Goal: Information Seeking & Learning: Check status

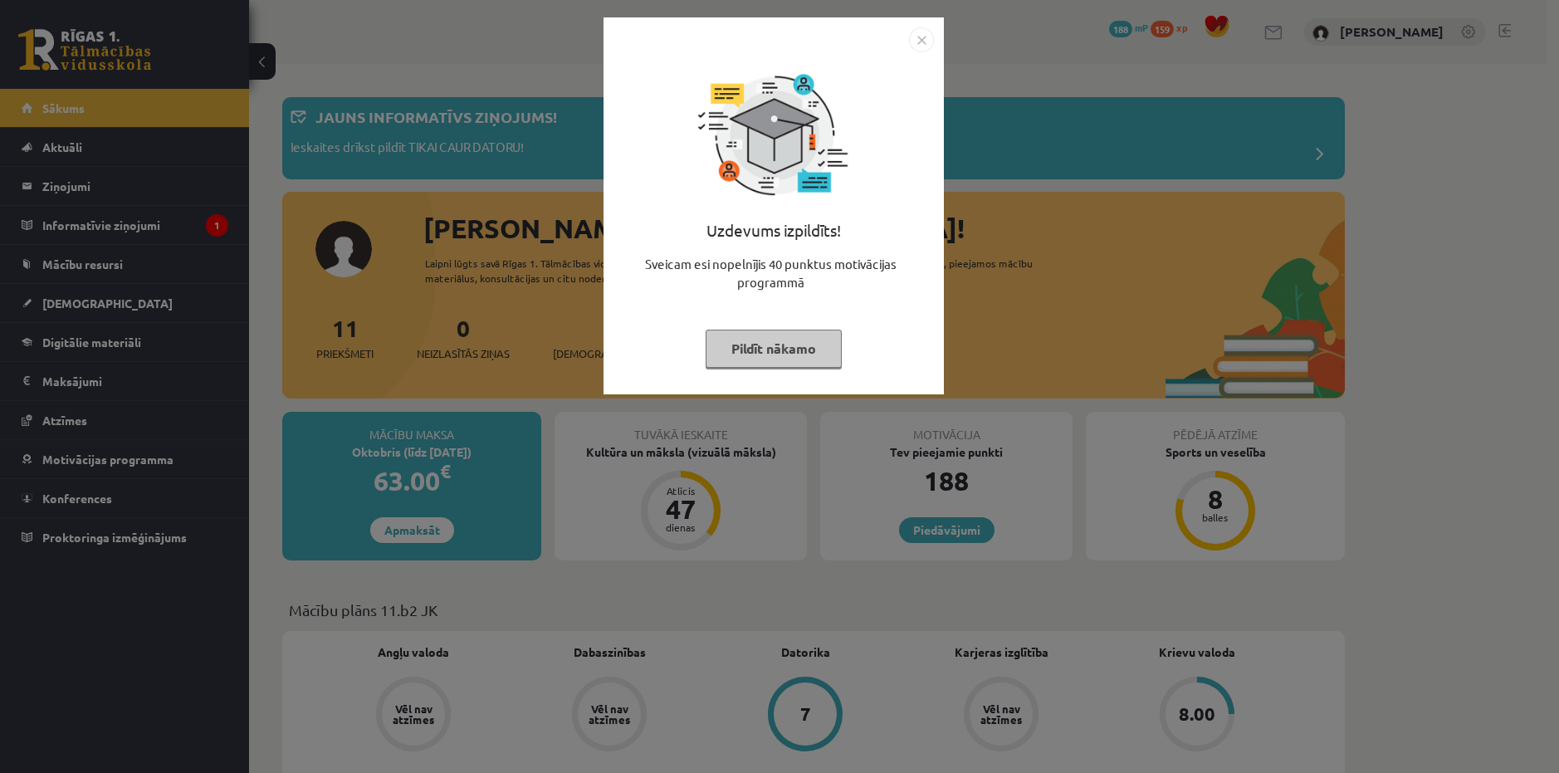
click at [819, 351] on button "Pildīt nākamo" at bounding box center [774, 349] width 136 height 38
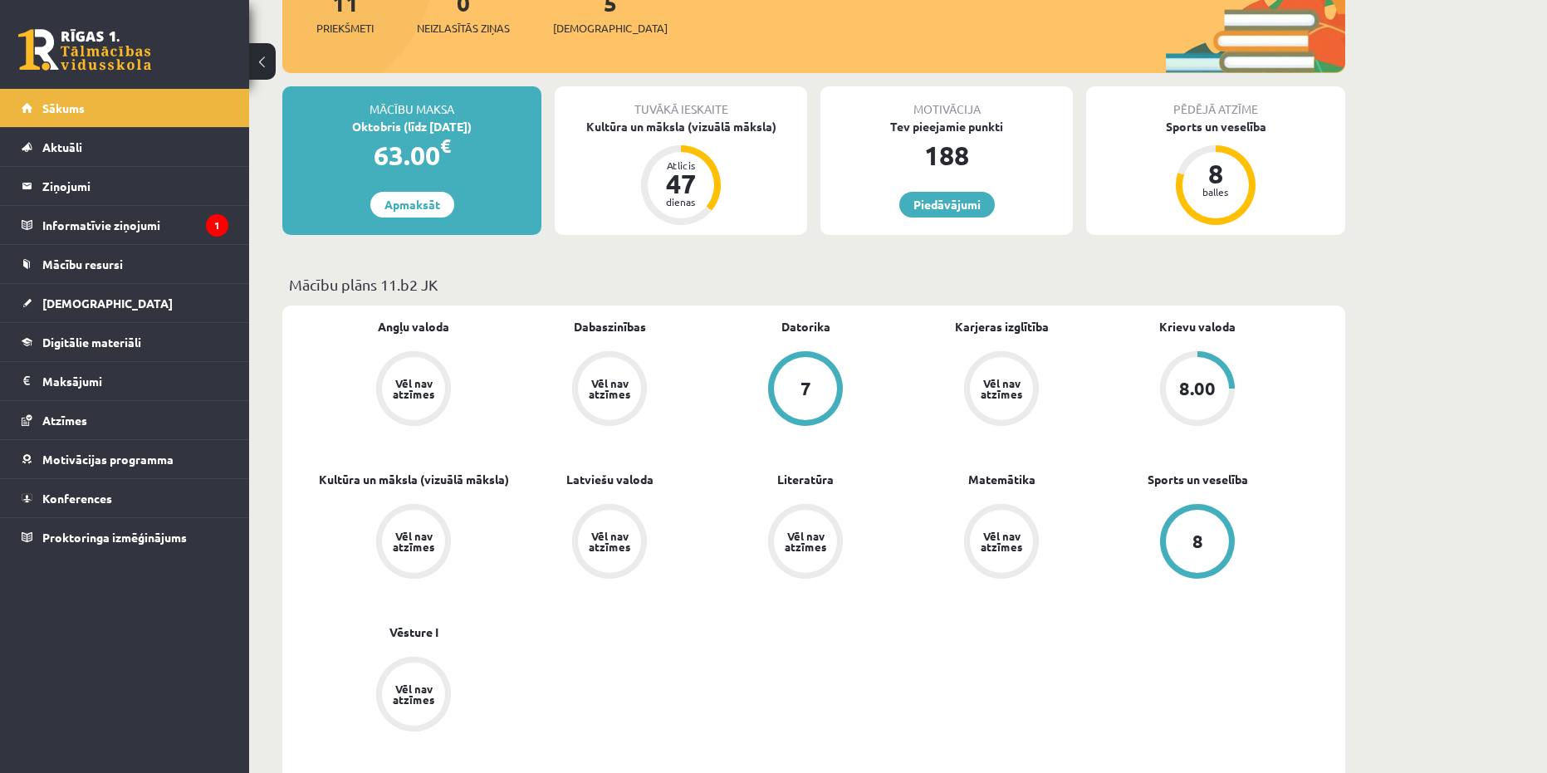
scroll to position [332, 0]
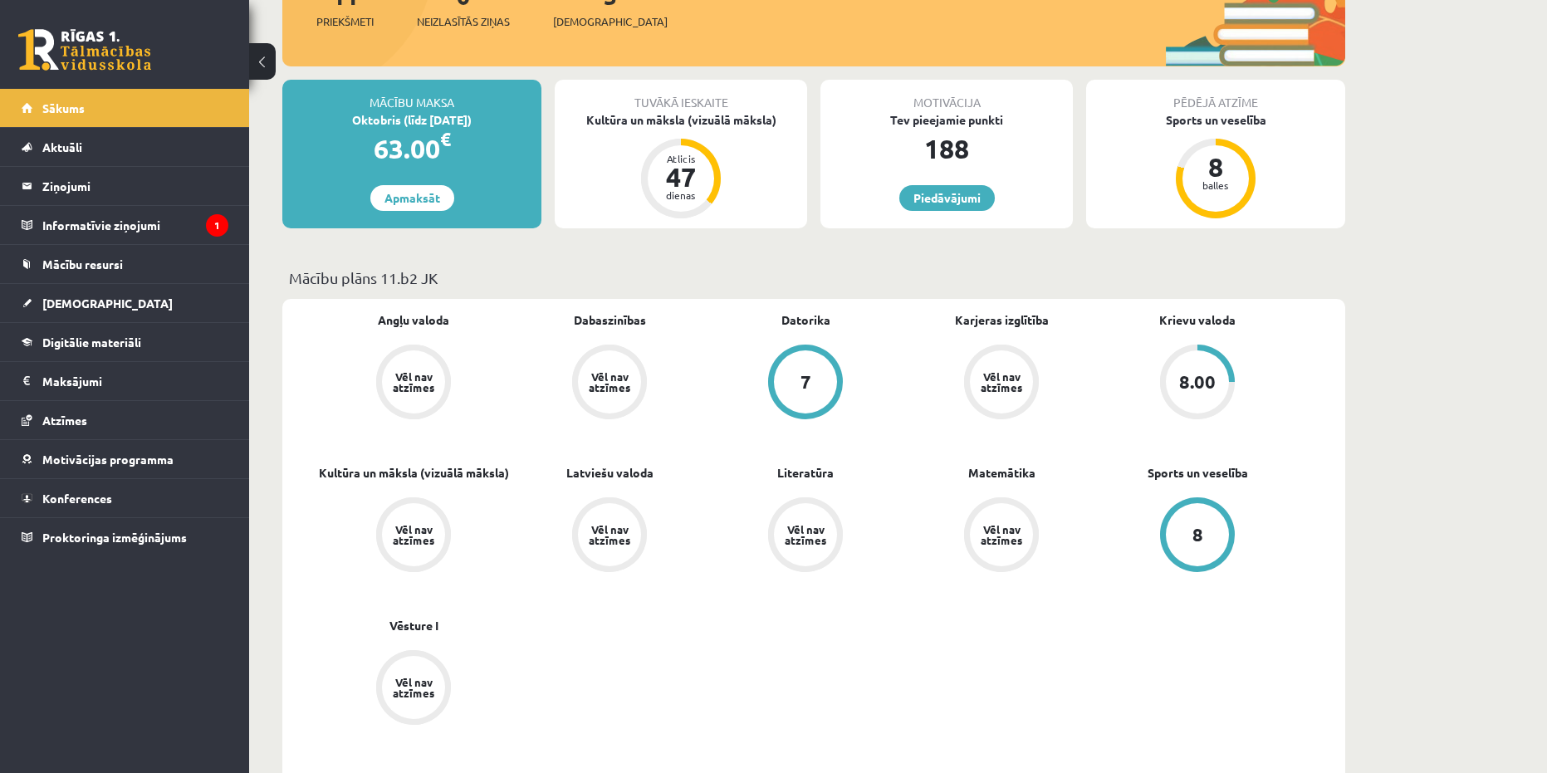
click at [1196, 386] on div "8.00" at bounding box center [1197, 382] width 37 height 18
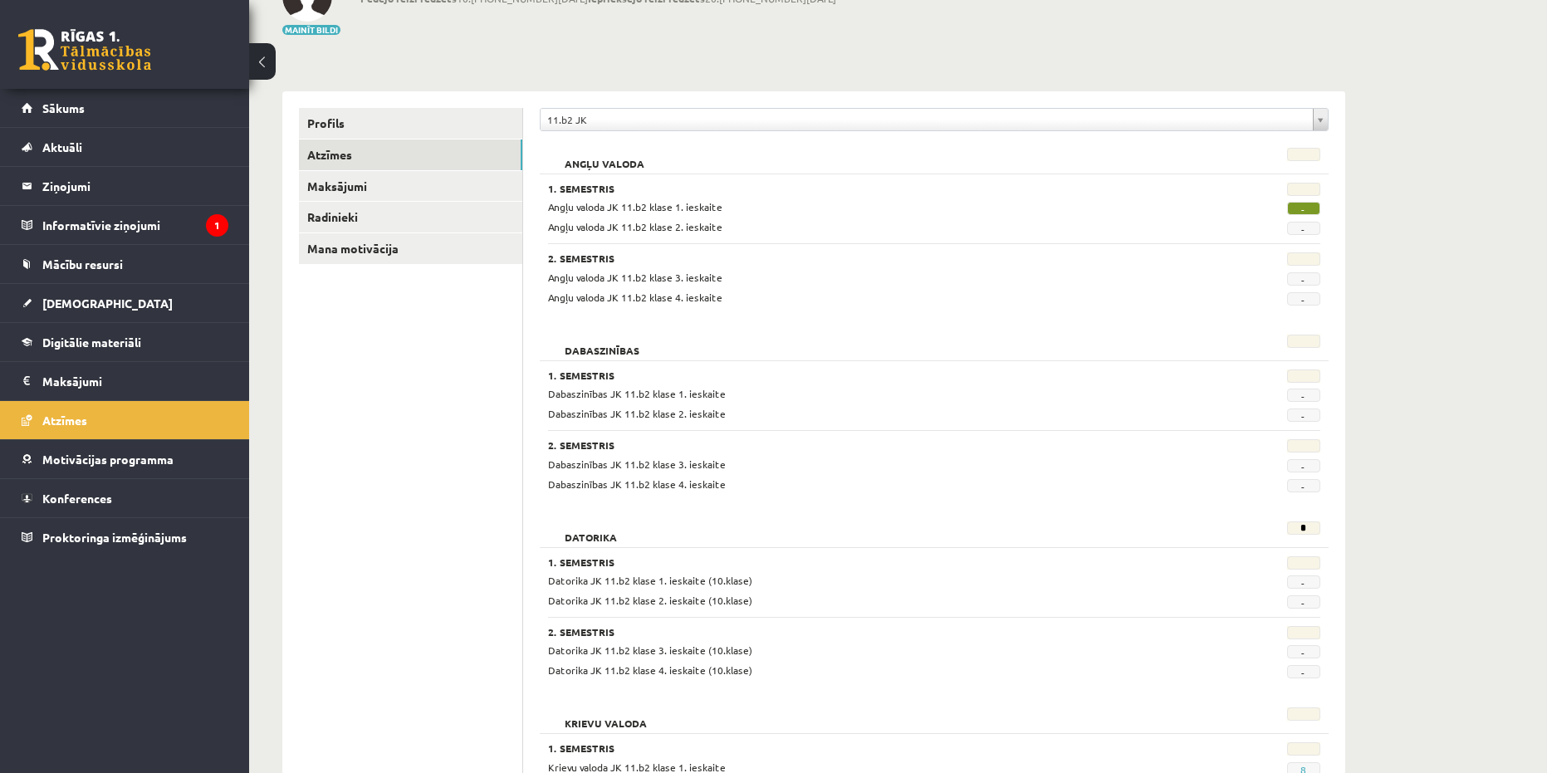
scroll to position [166, 0]
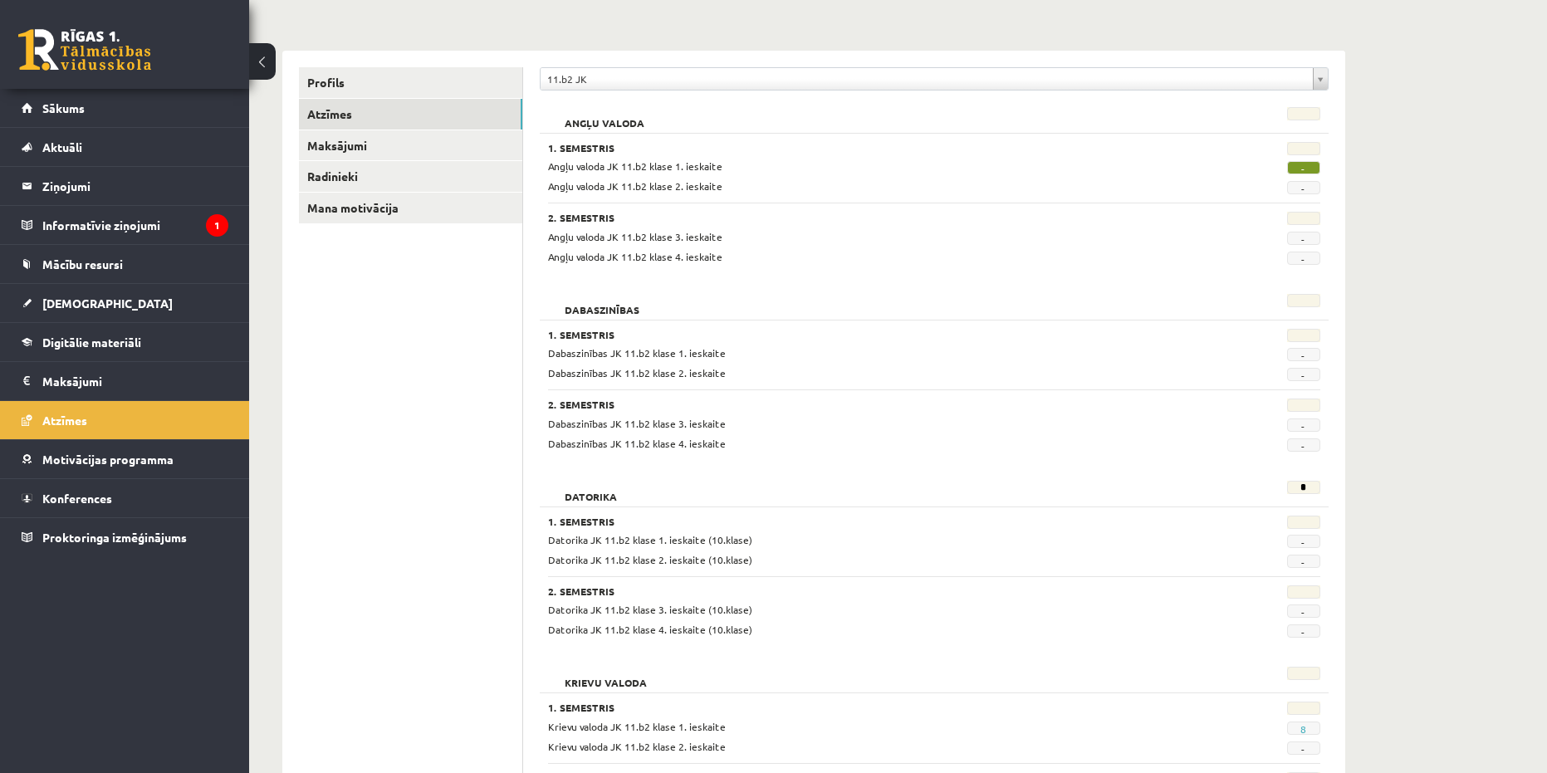
click at [1305, 167] on span "-" at bounding box center [1303, 167] width 33 height 13
click at [121, 263] on span "Mācību resursi" at bounding box center [82, 264] width 81 height 15
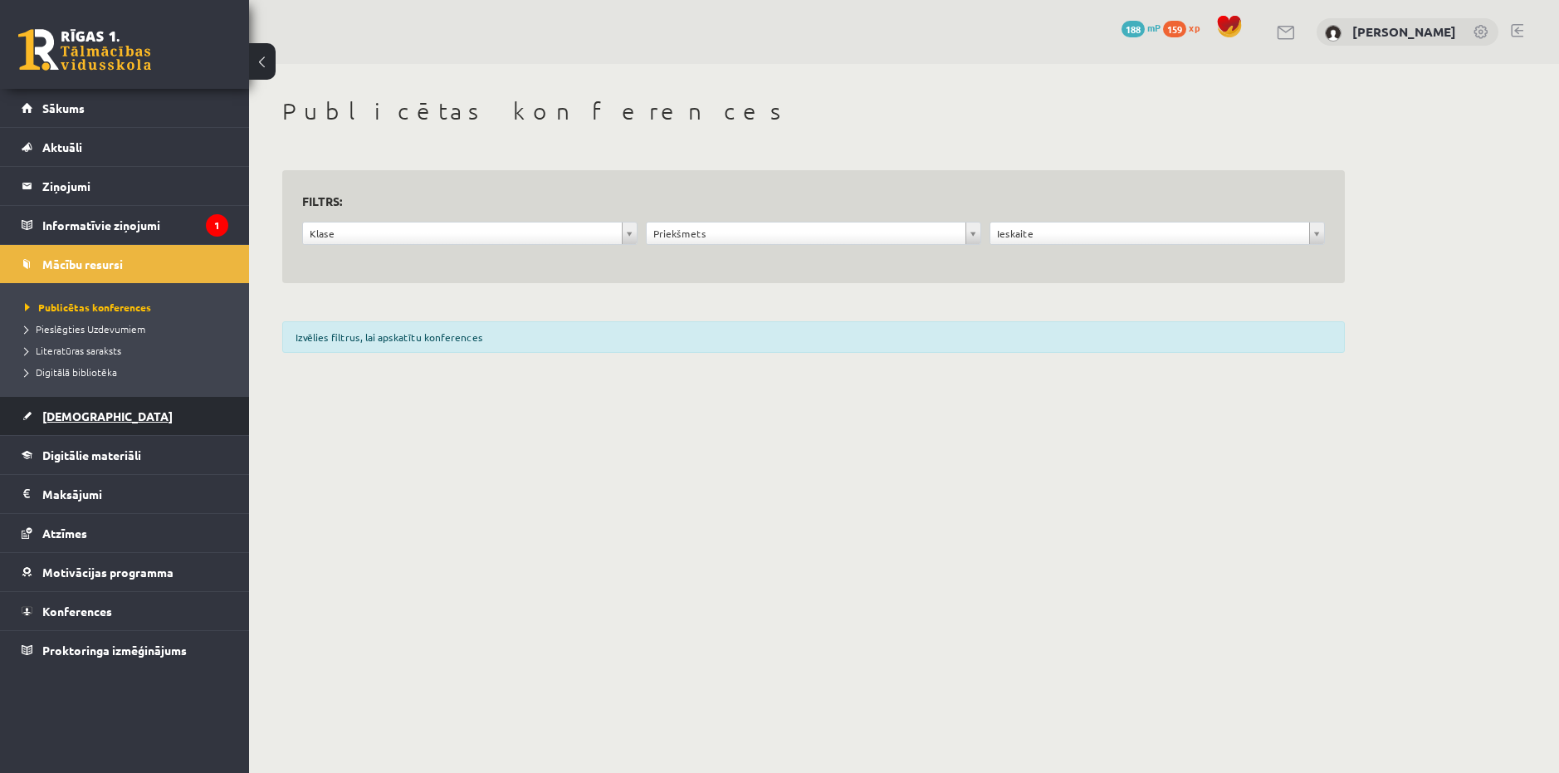
click at [75, 418] on span "[DEMOGRAPHIC_DATA]" at bounding box center [107, 415] width 130 height 15
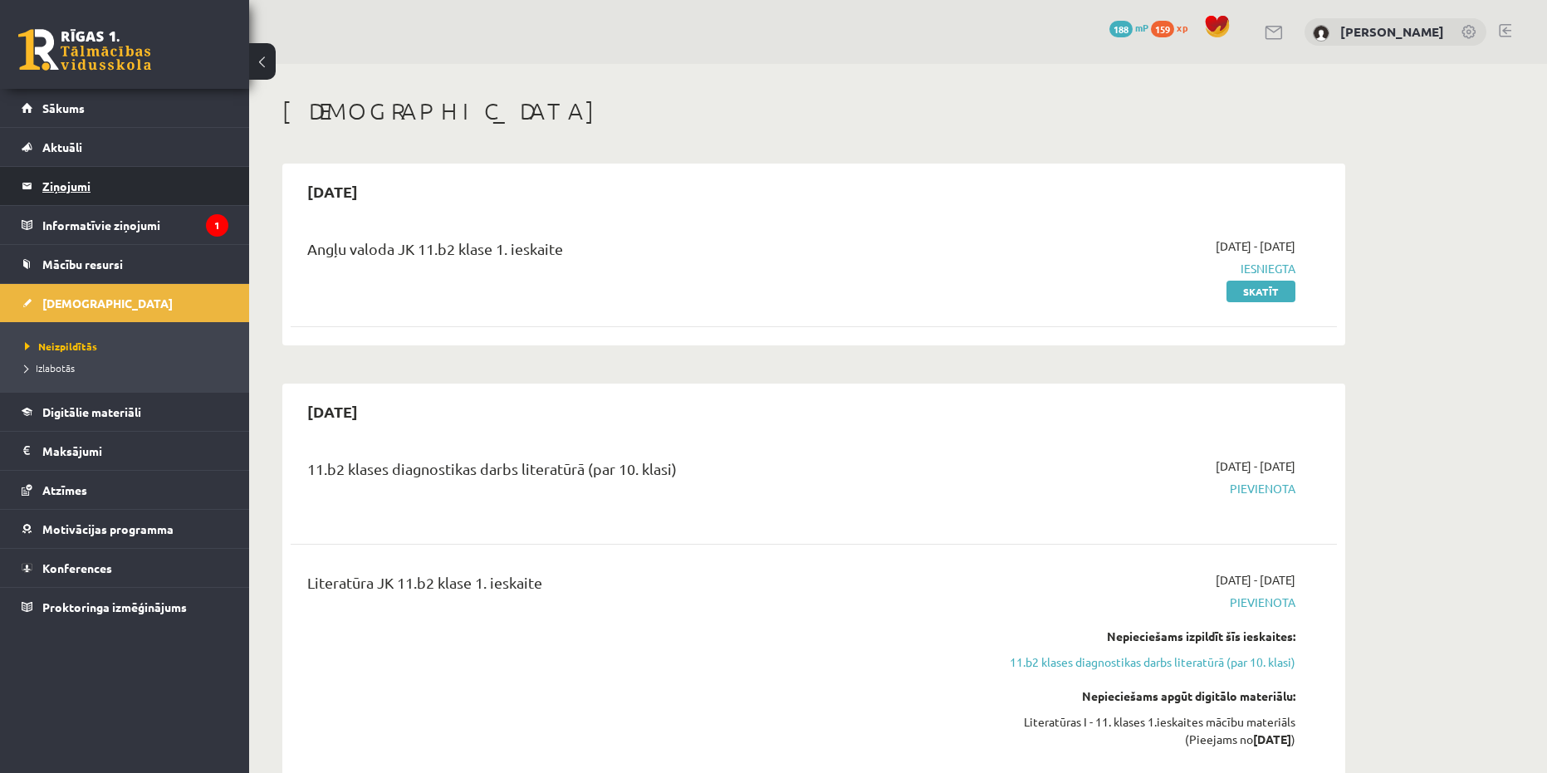
click at [76, 188] on legend "Ziņojumi 0" at bounding box center [135, 186] width 186 height 38
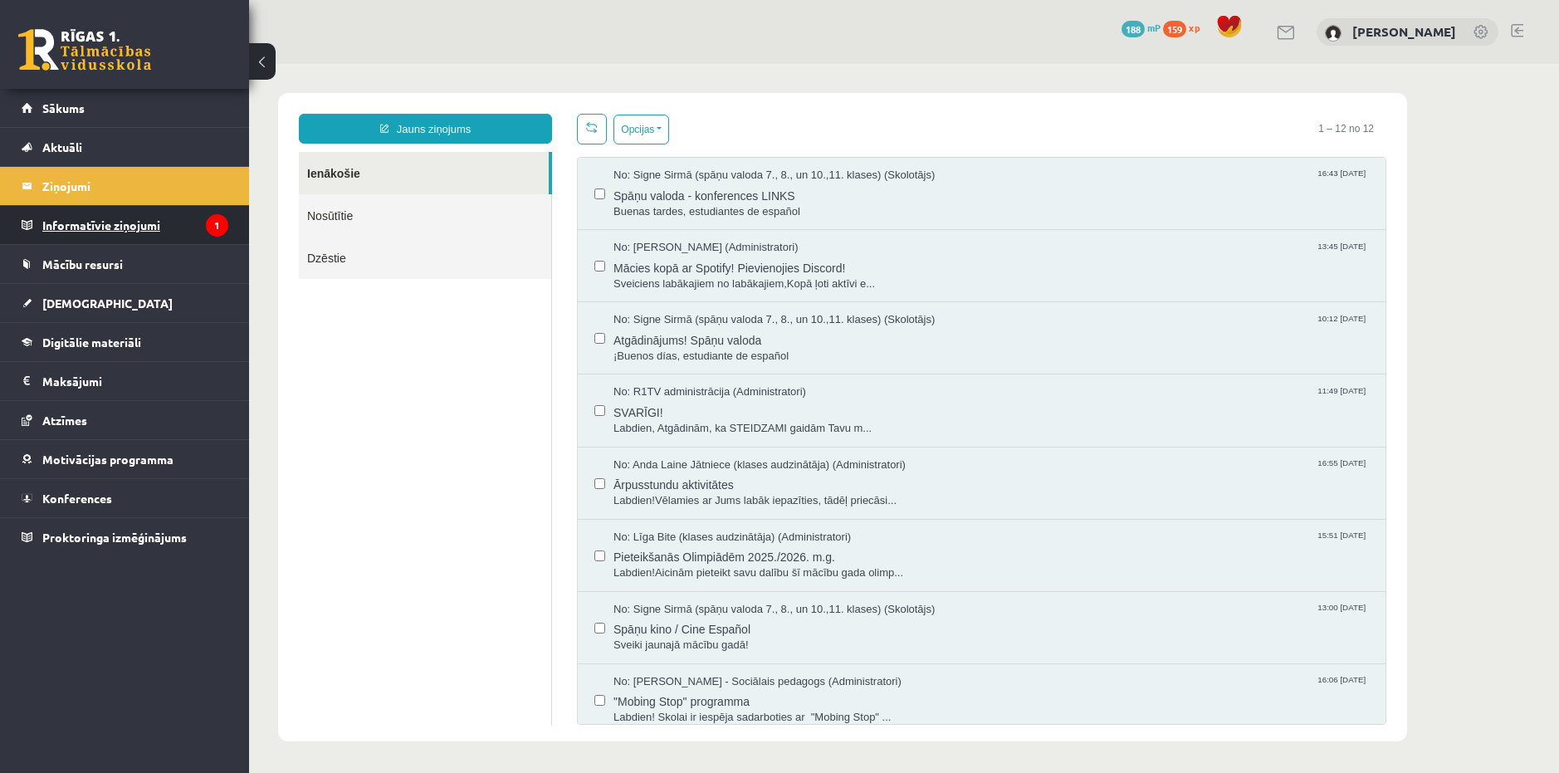
click at [116, 237] on legend "Informatīvie ziņojumi 1" at bounding box center [135, 225] width 186 height 38
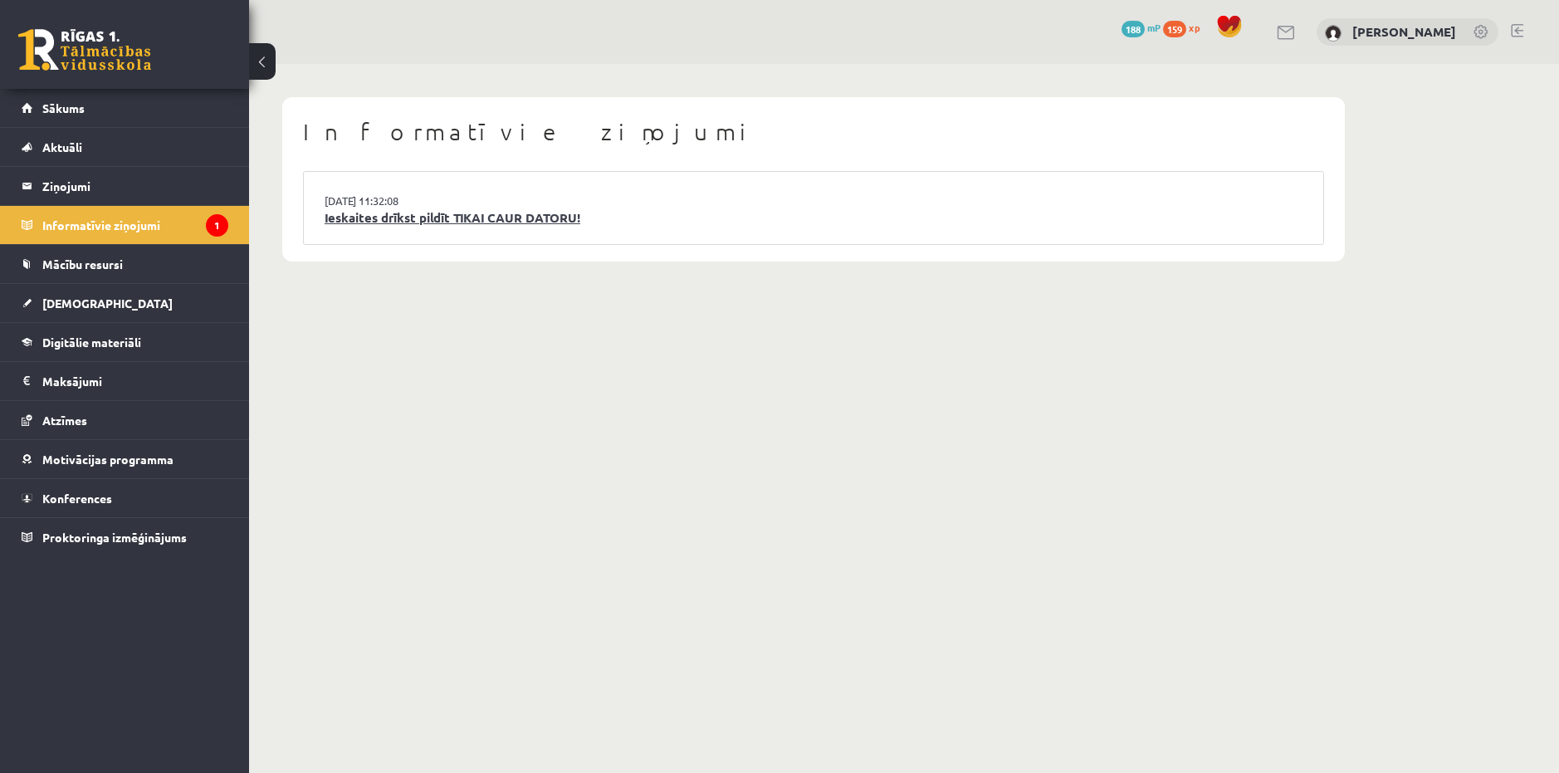
click at [550, 225] on link "Ieskaites drīkst pildīt TIKAI CAUR DATORU!" at bounding box center [814, 217] width 978 height 19
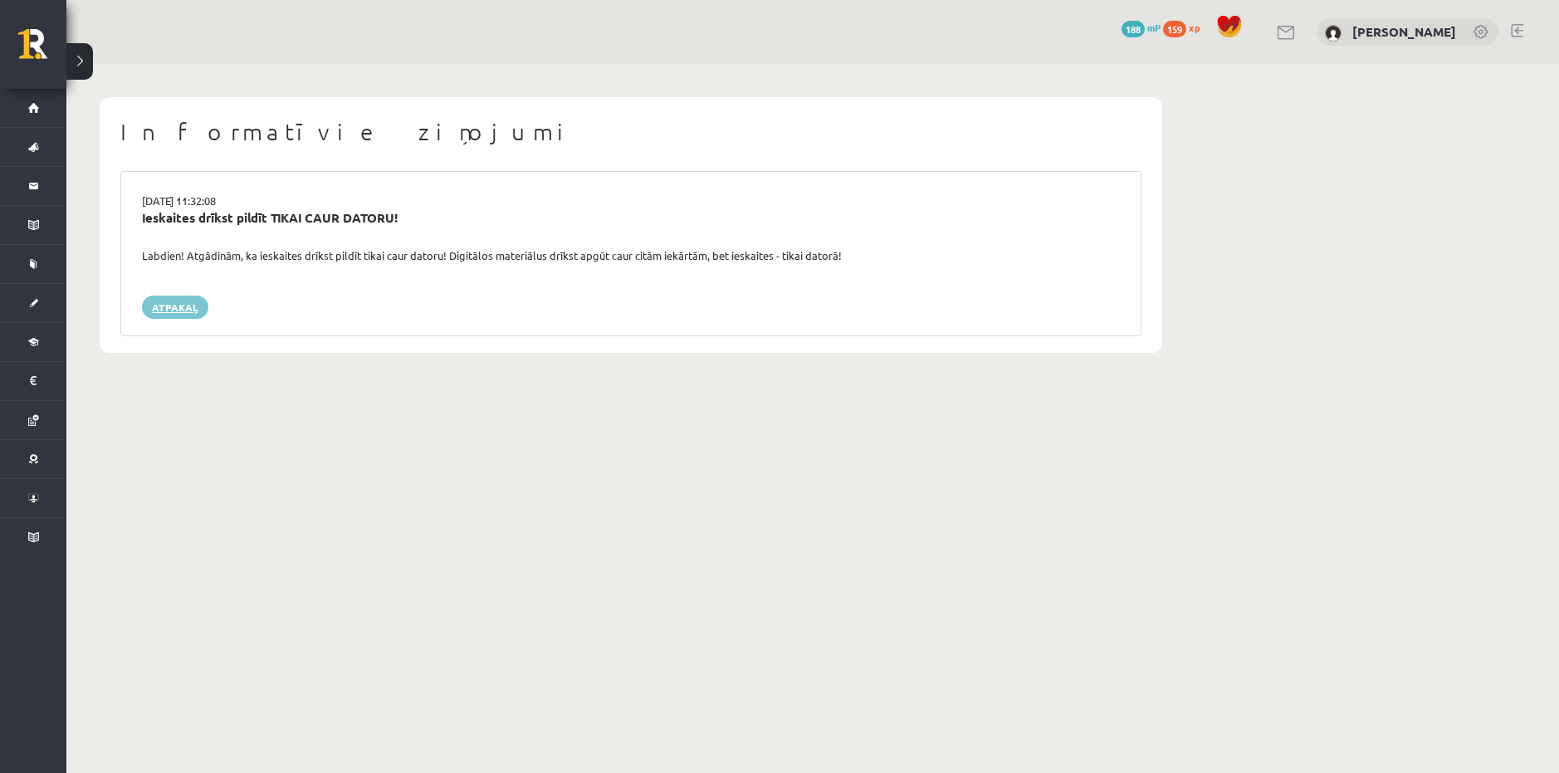
click at [162, 306] on link "Atpakaļ" at bounding box center [175, 307] width 66 height 23
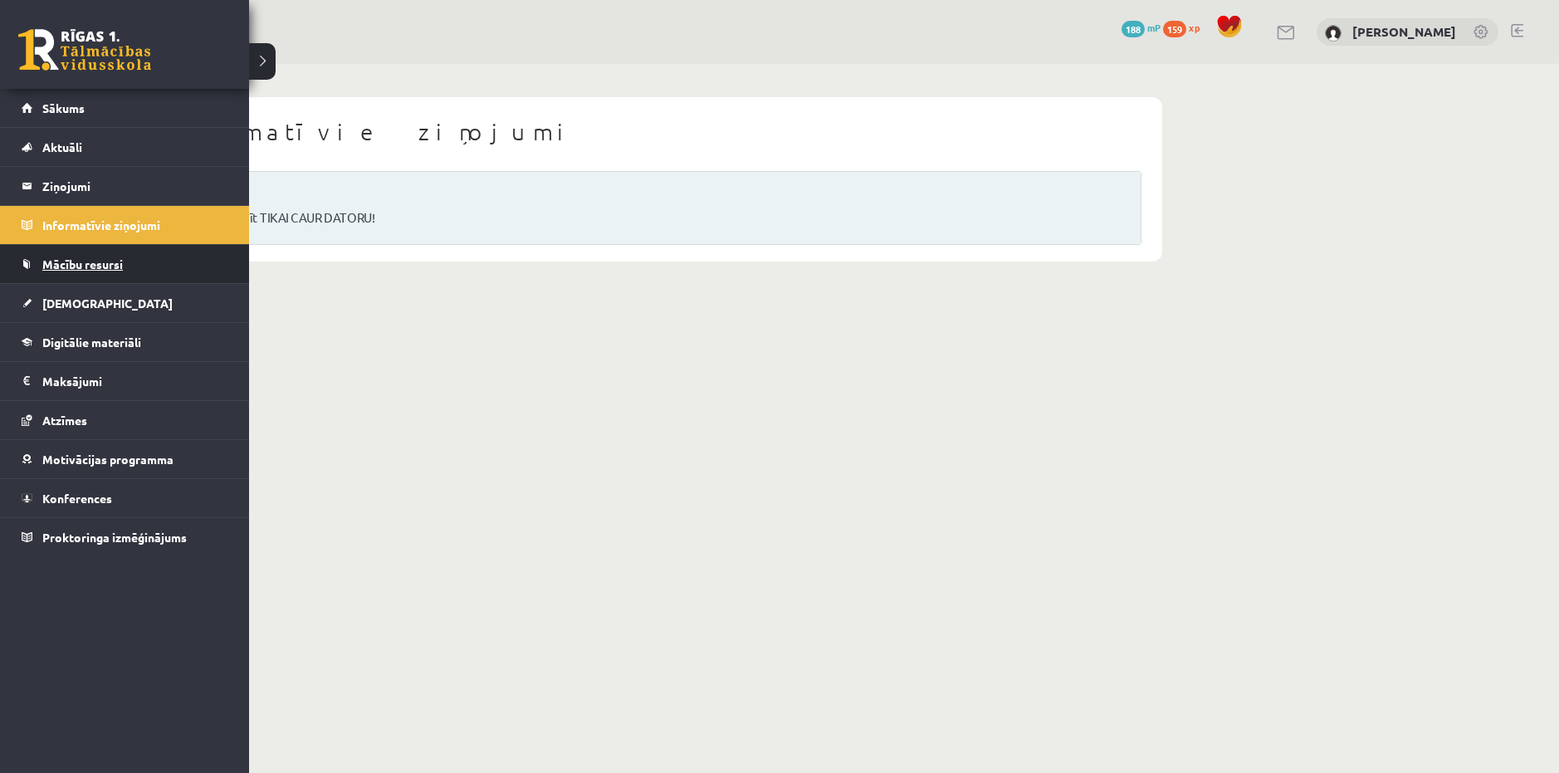
click at [64, 261] on span "Mācību resursi" at bounding box center [82, 264] width 81 height 15
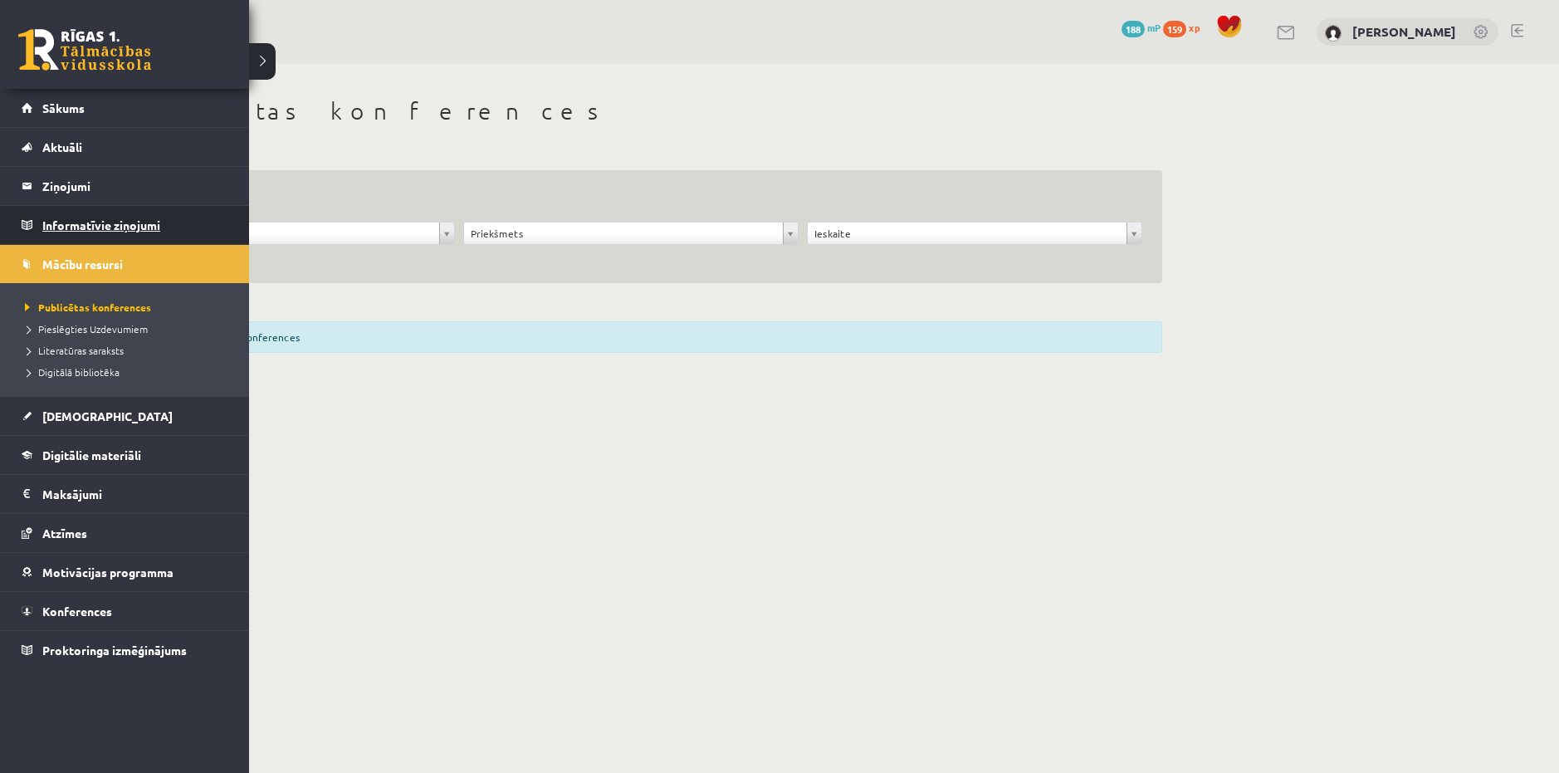
click at [106, 234] on legend "Informatīvie ziņojumi 0" at bounding box center [135, 225] width 186 height 38
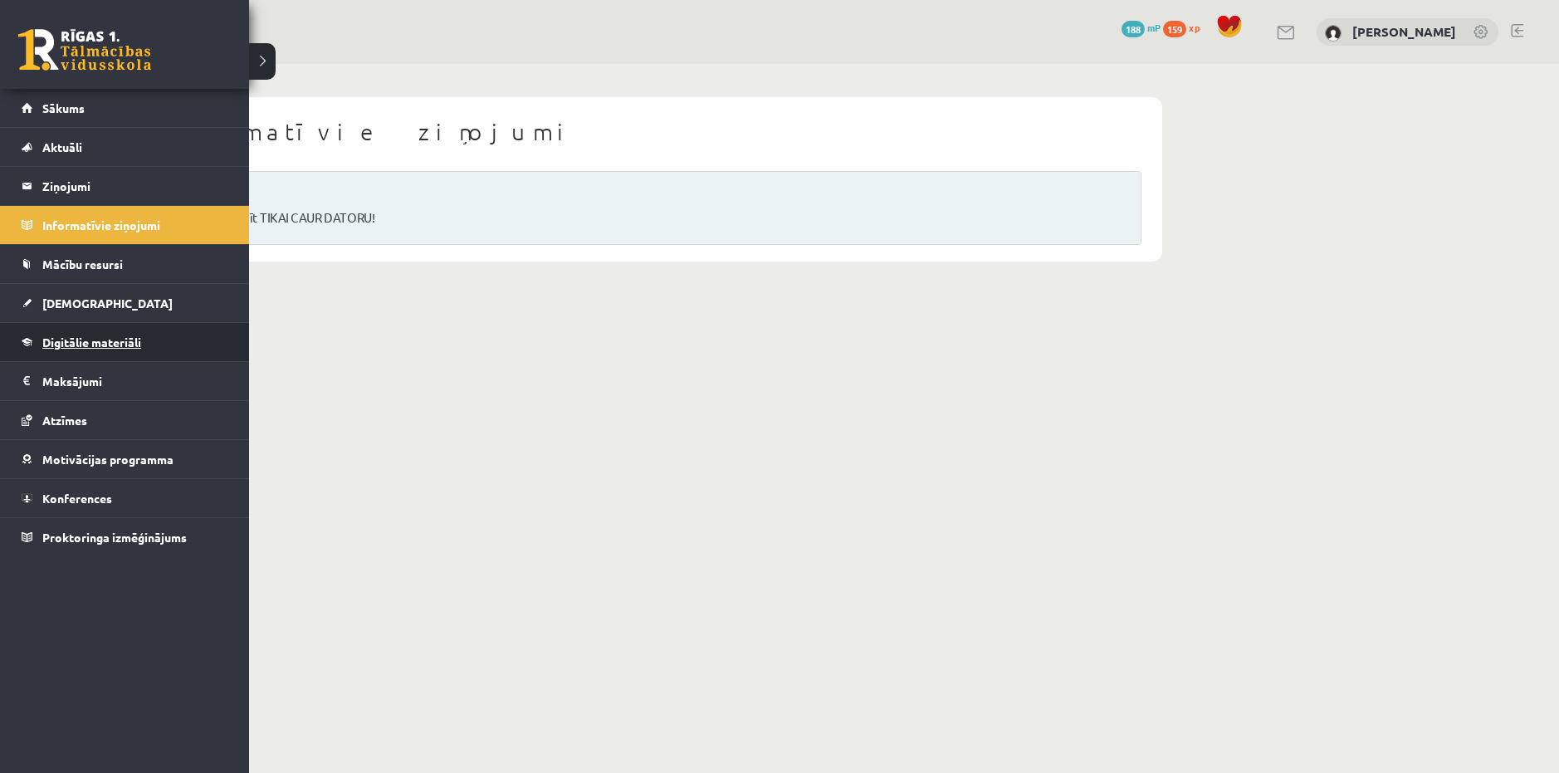
click at [77, 349] on link "Digitālie materiāli" at bounding box center [125, 342] width 207 height 38
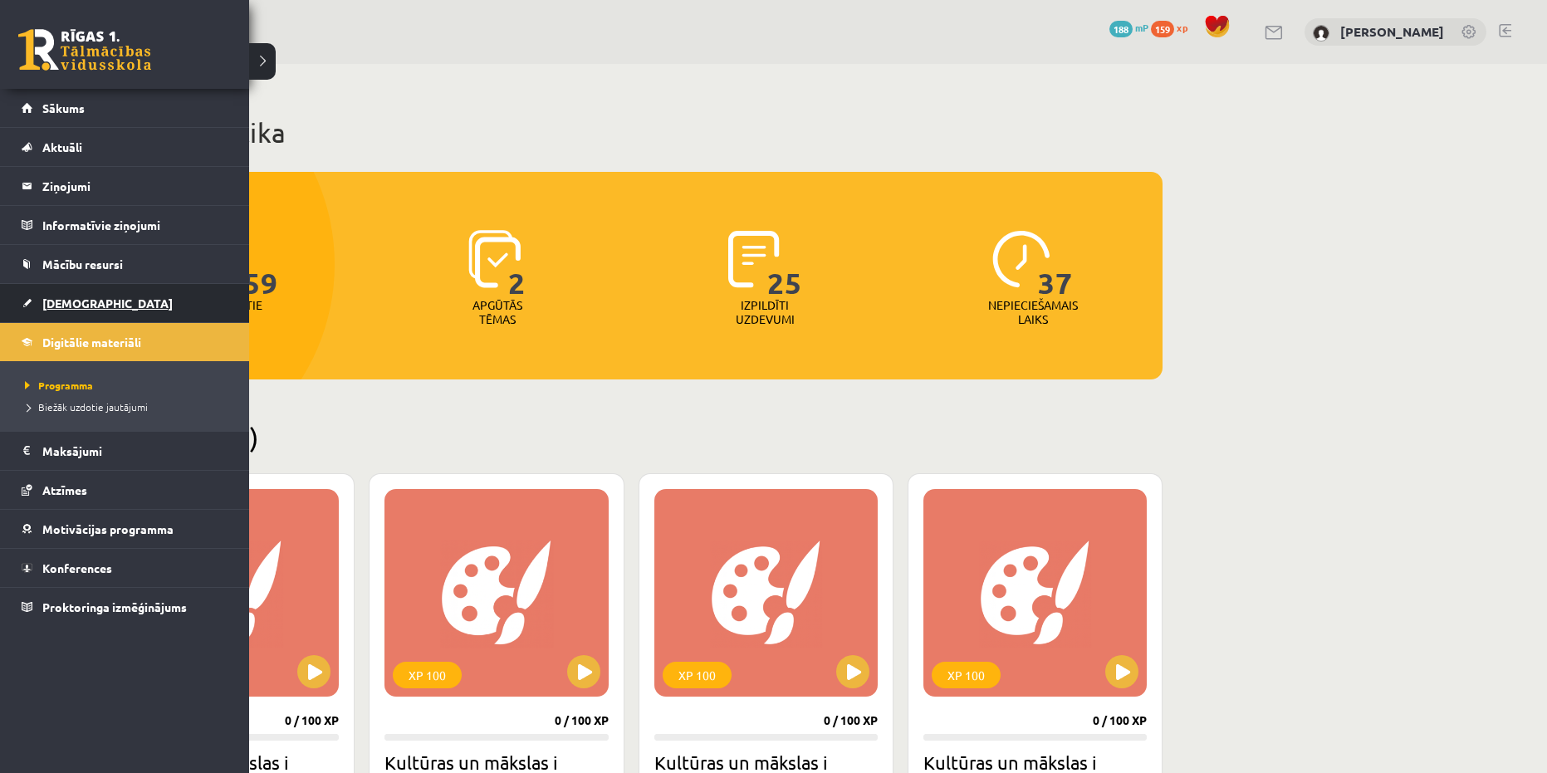
click at [76, 305] on span "[DEMOGRAPHIC_DATA]" at bounding box center [107, 303] width 130 height 15
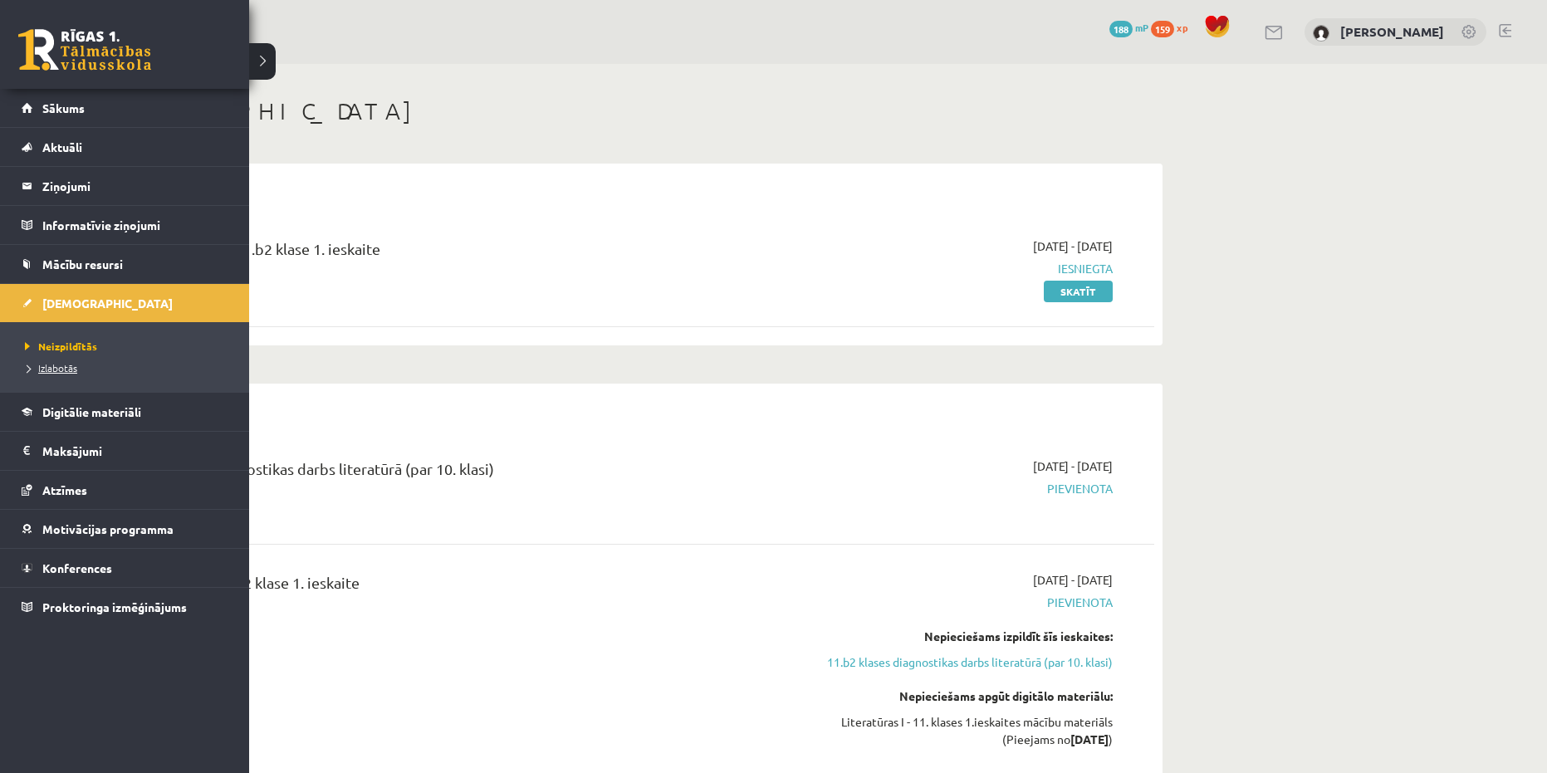
click at [39, 368] on span "Izlabotās" at bounding box center [49, 367] width 56 height 13
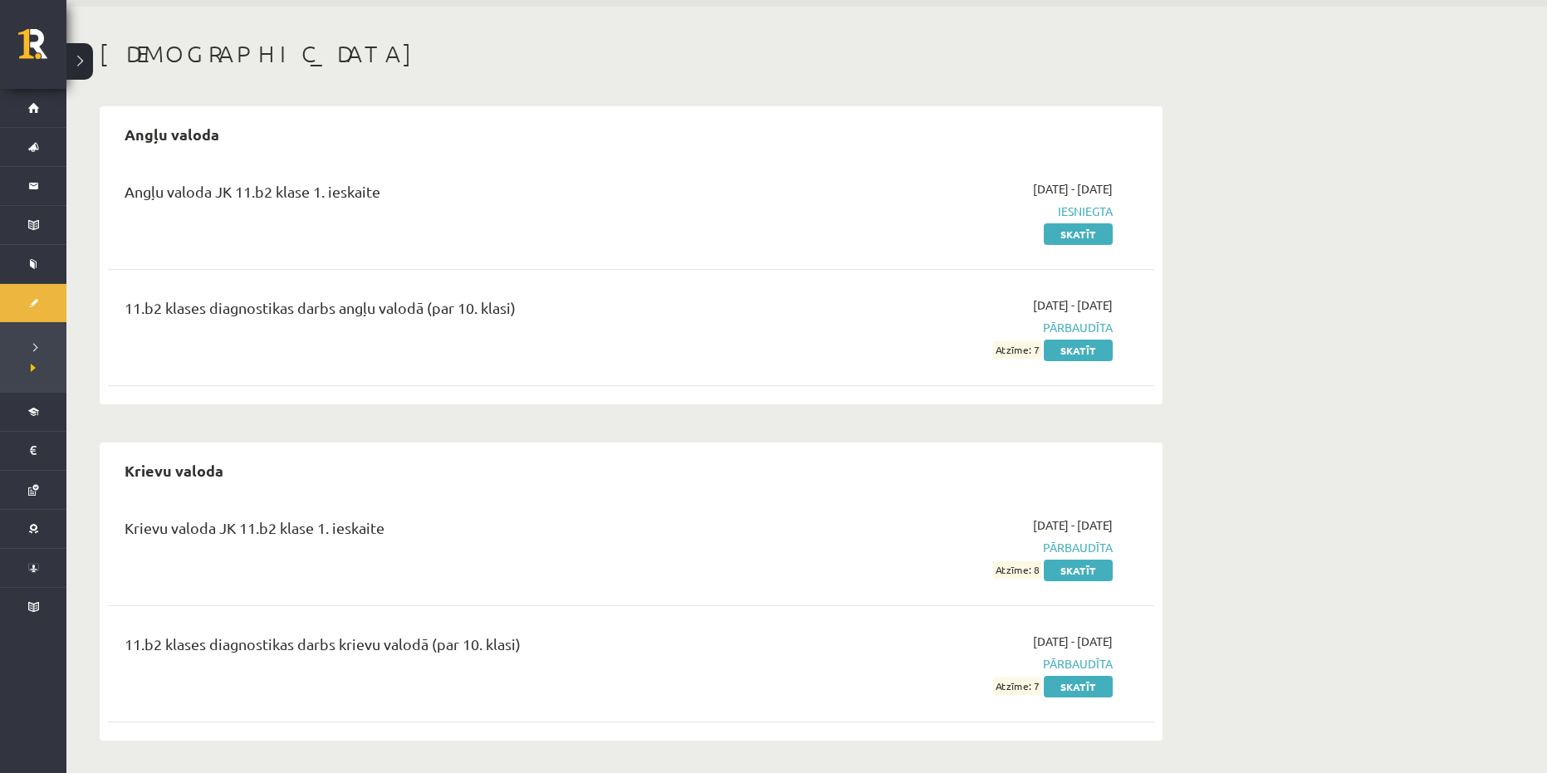
scroll to position [58, 0]
click at [1074, 572] on link "Skatīt" at bounding box center [1078, 570] width 69 height 22
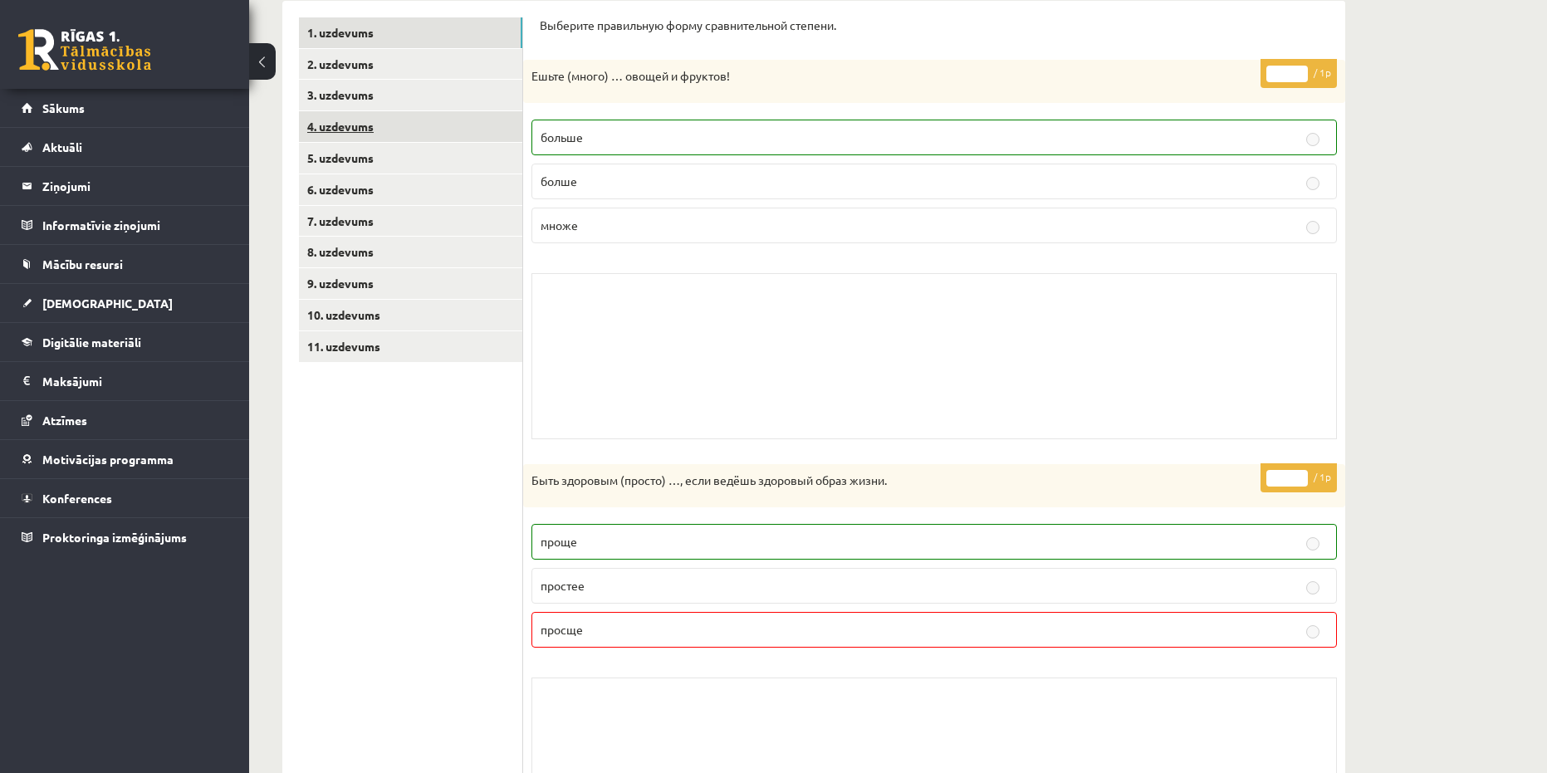
scroll to position [94, 0]
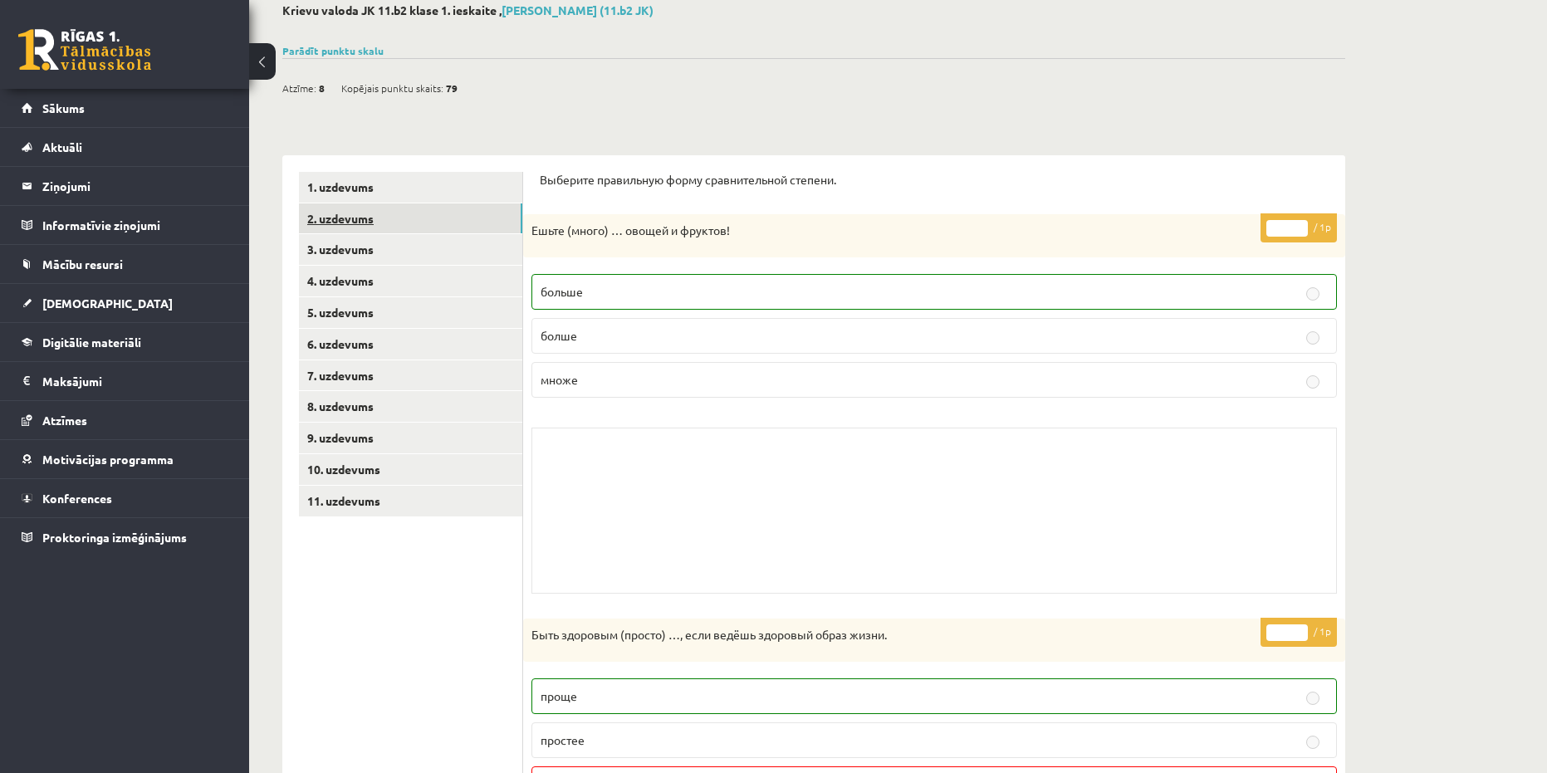
click at [330, 217] on link "2. uzdevums" at bounding box center [410, 218] width 223 height 31
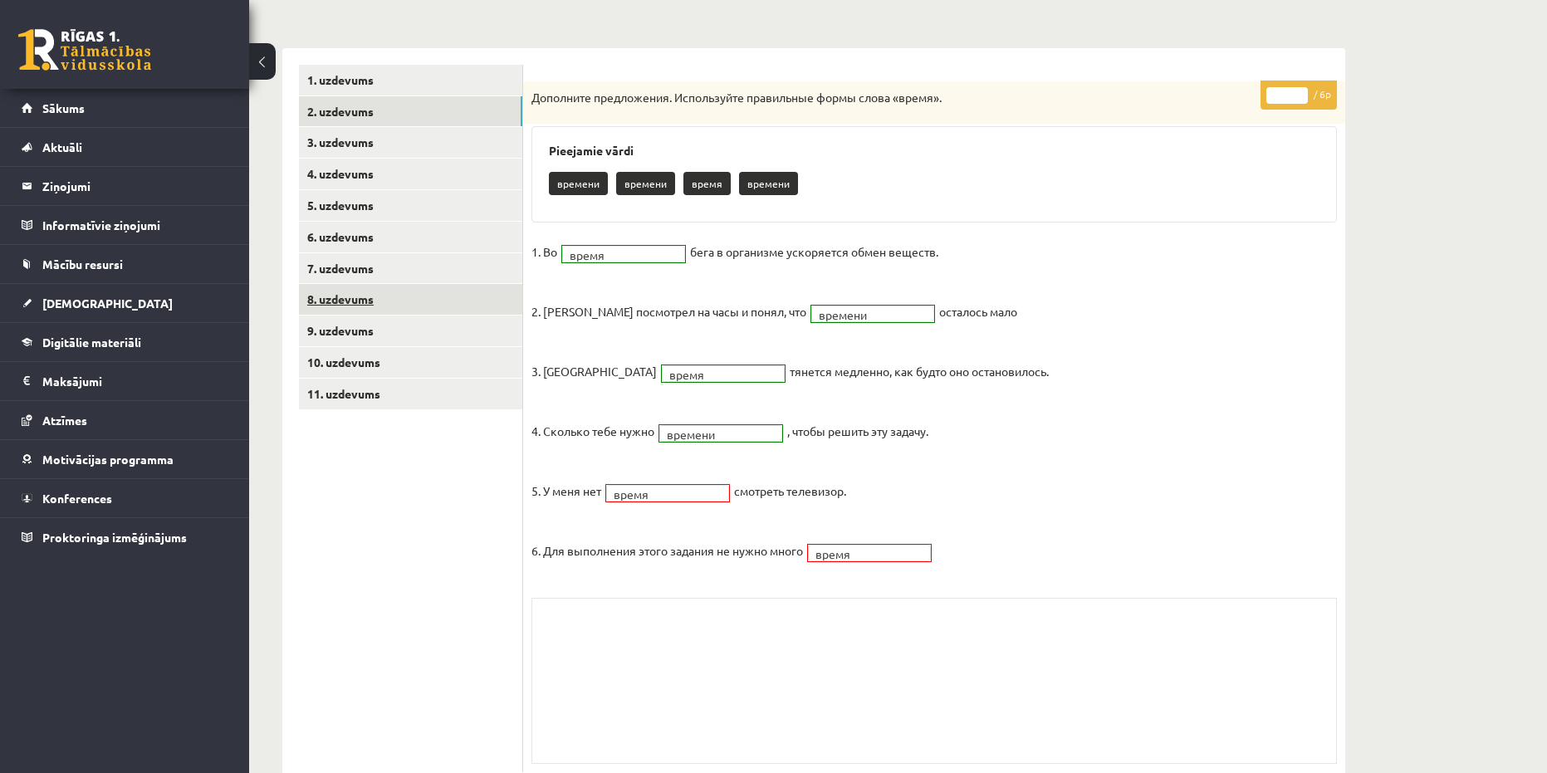
scroll to position [250, 0]
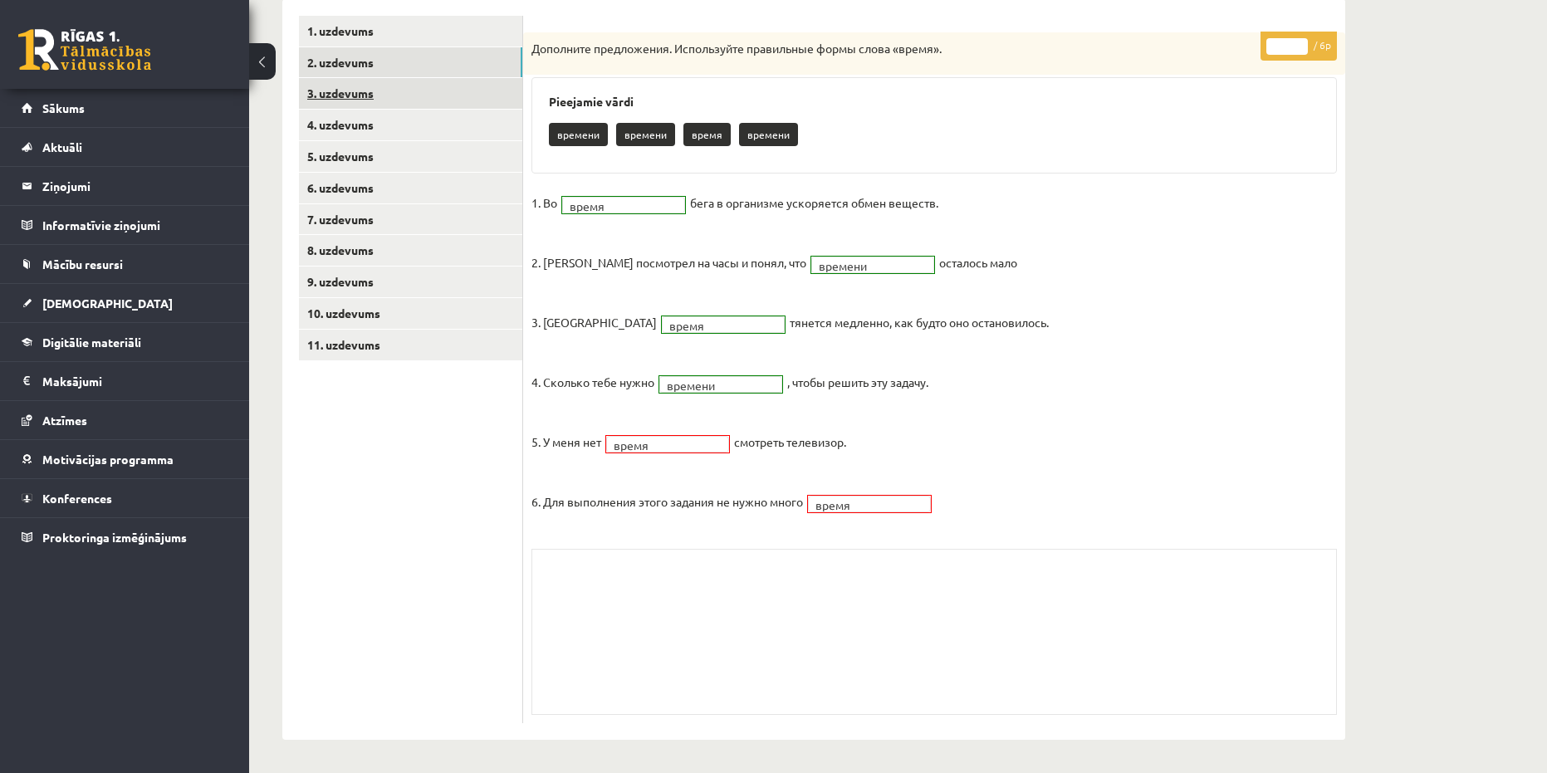
click at [410, 92] on link "3. uzdevums" at bounding box center [410, 93] width 223 height 31
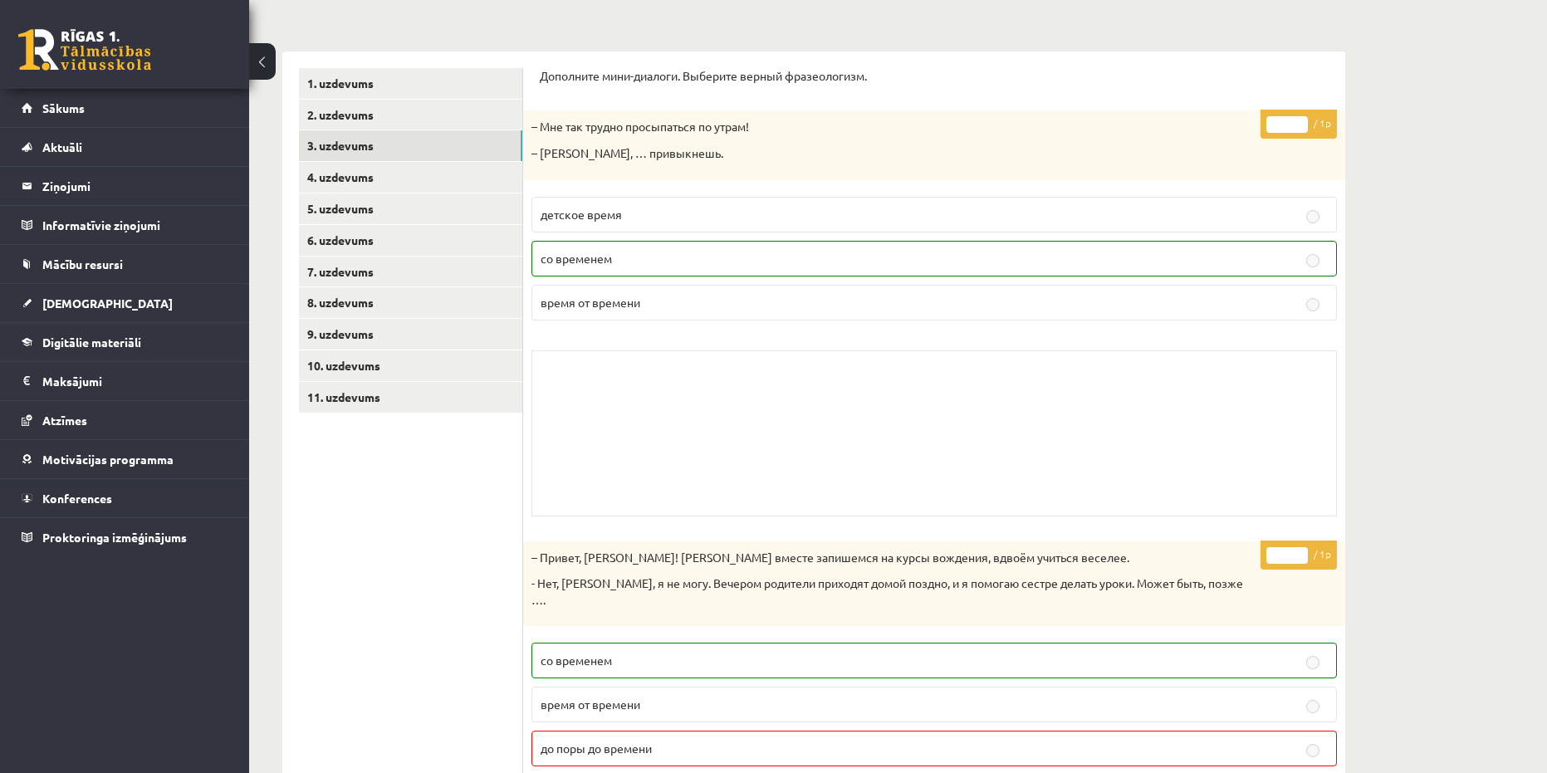
scroll to position [127, 0]
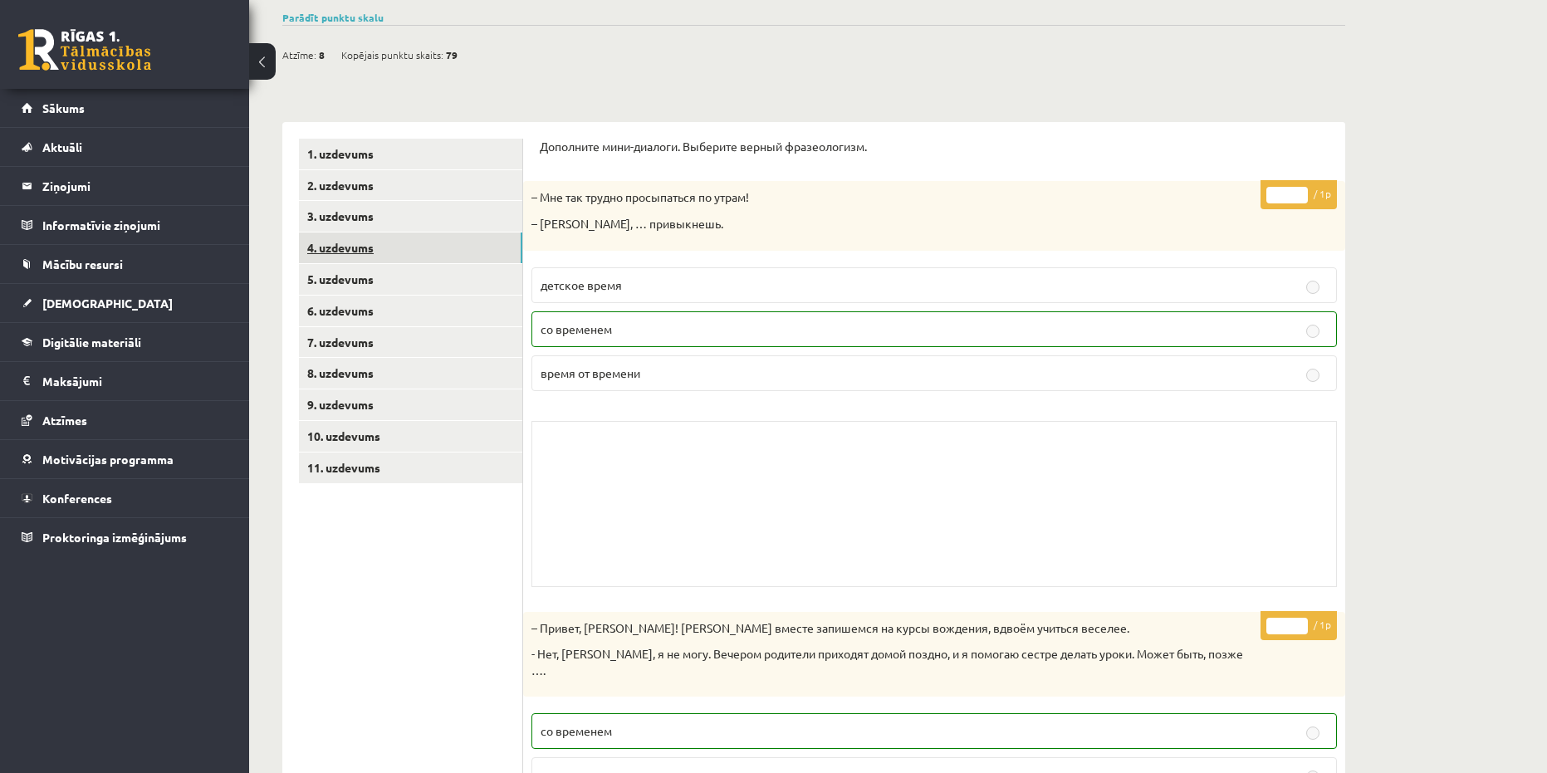
click at [400, 247] on link "4. uzdevums" at bounding box center [410, 247] width 223 height 31
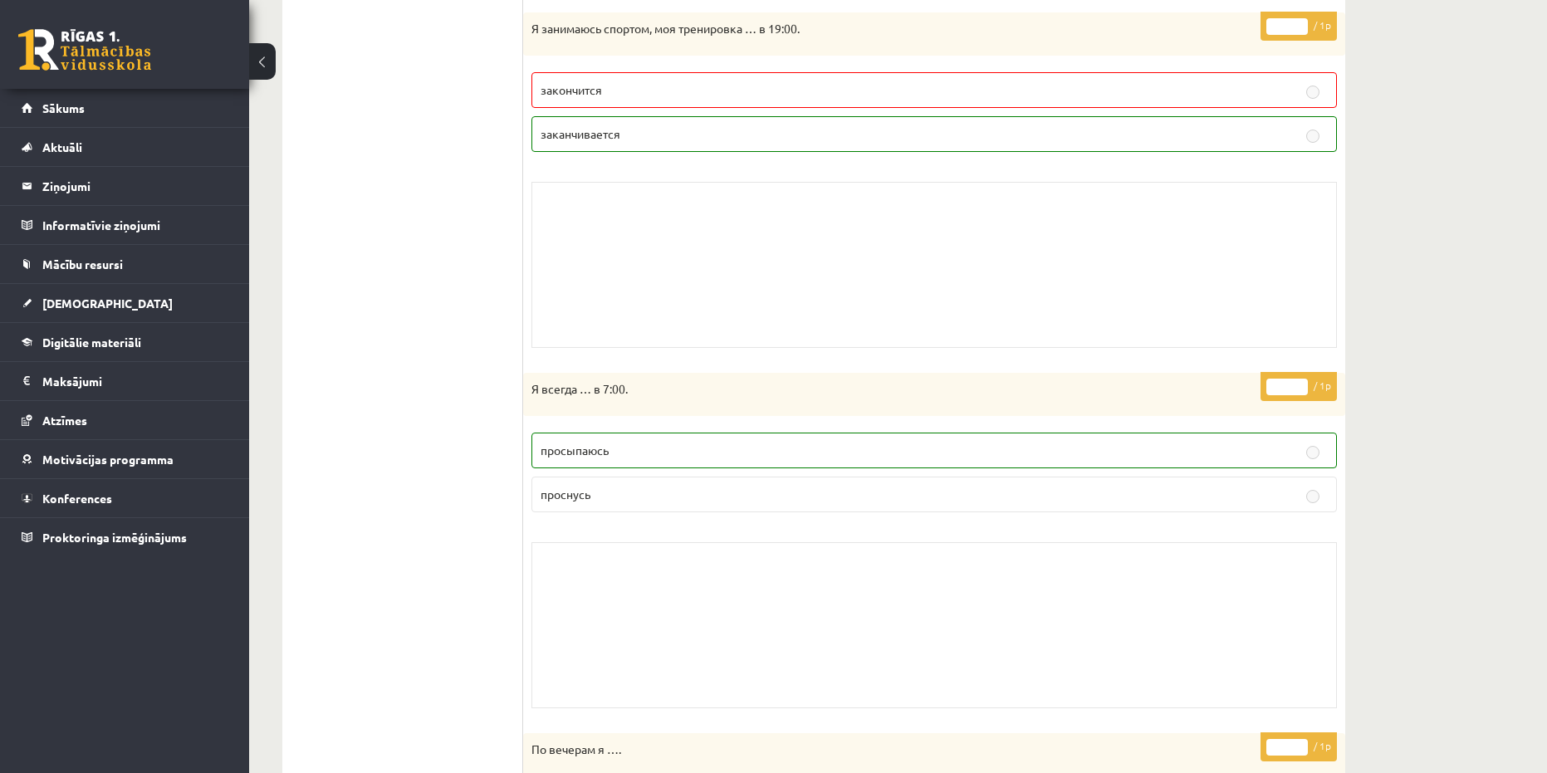
scroll to position [2369, 0]
